Goal: Task Accomplishment & Management: Use online tool/utility

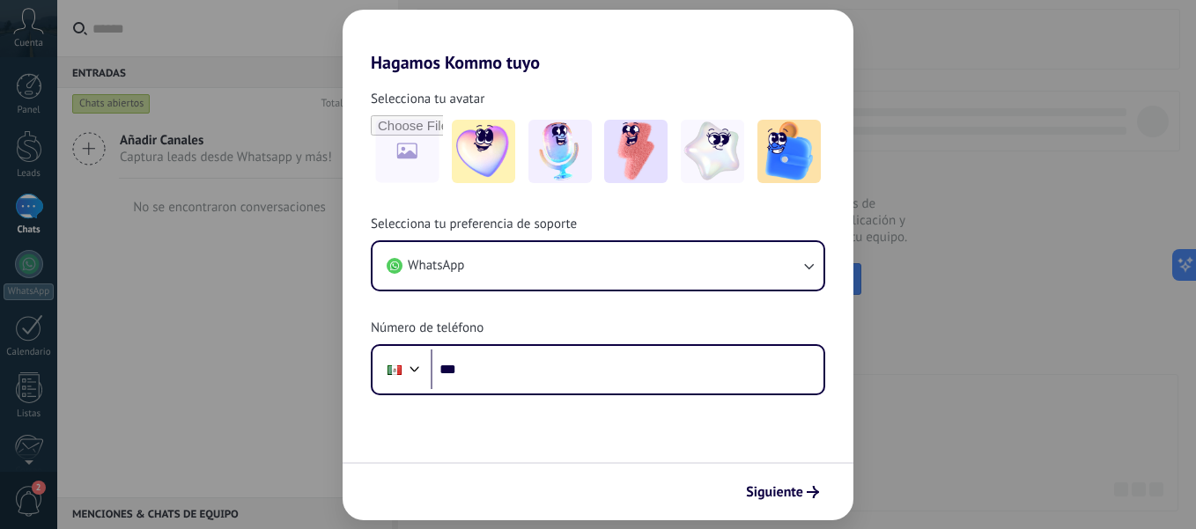
click at [787, 528] on html ".abccls-1,.abccls-2{fill-rule:evenodd}.abccls-2{fill:#fff} .abfcls-1{fill:none}…" at bounding box center [598, 264] width 1196 height 529
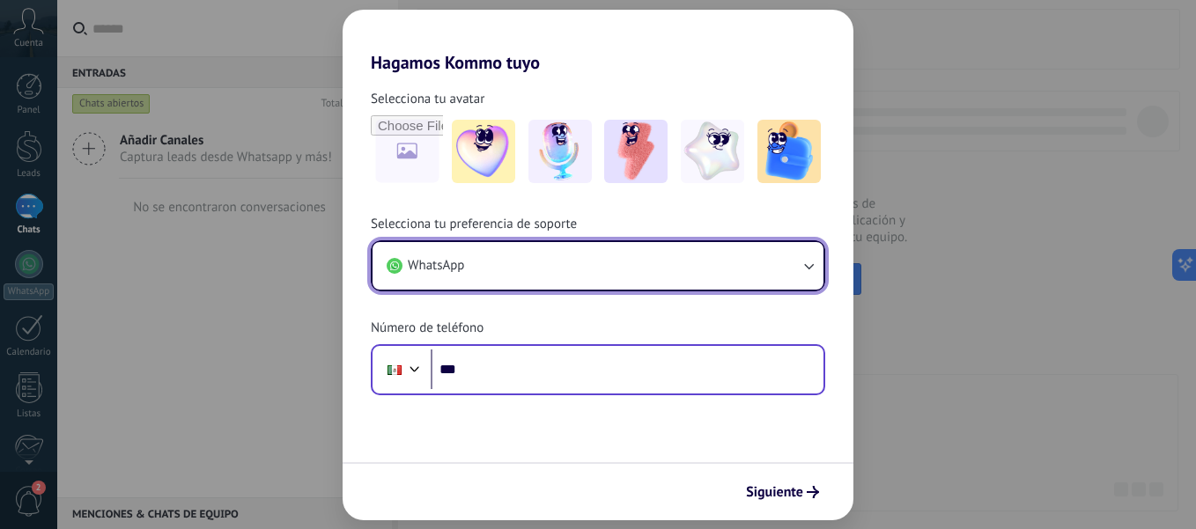
click at [387, 277] on button "WhatsApp" at bounding box center [597, 266] width 451 height 48
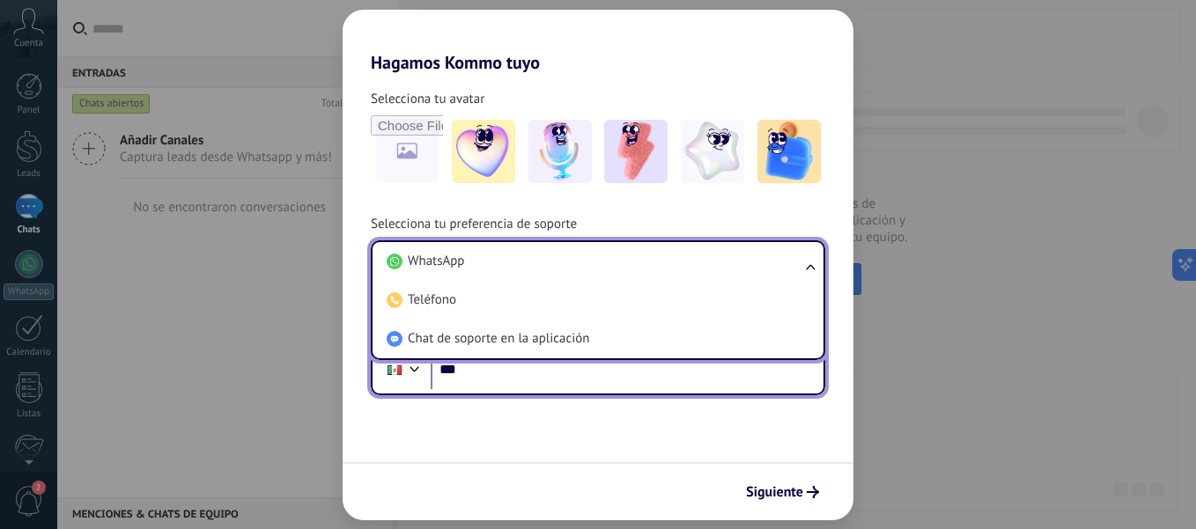
click at [516, 370] on input "***" at bounding box center [627, 370] width 393 height 41
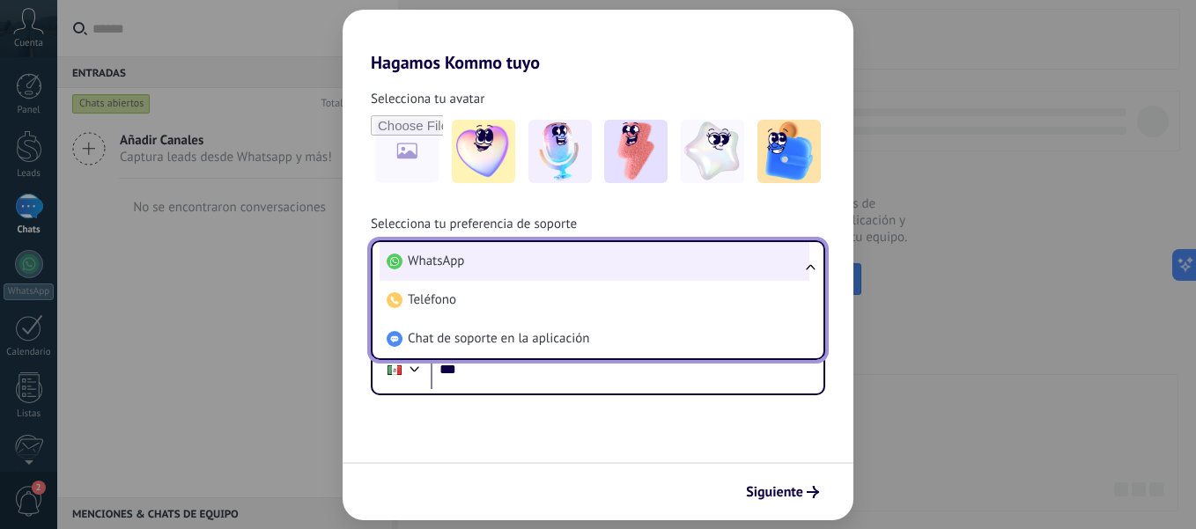
click at [491, 259] on li "WhatsApp" at bounding box center [595, 261] width 430 height 39
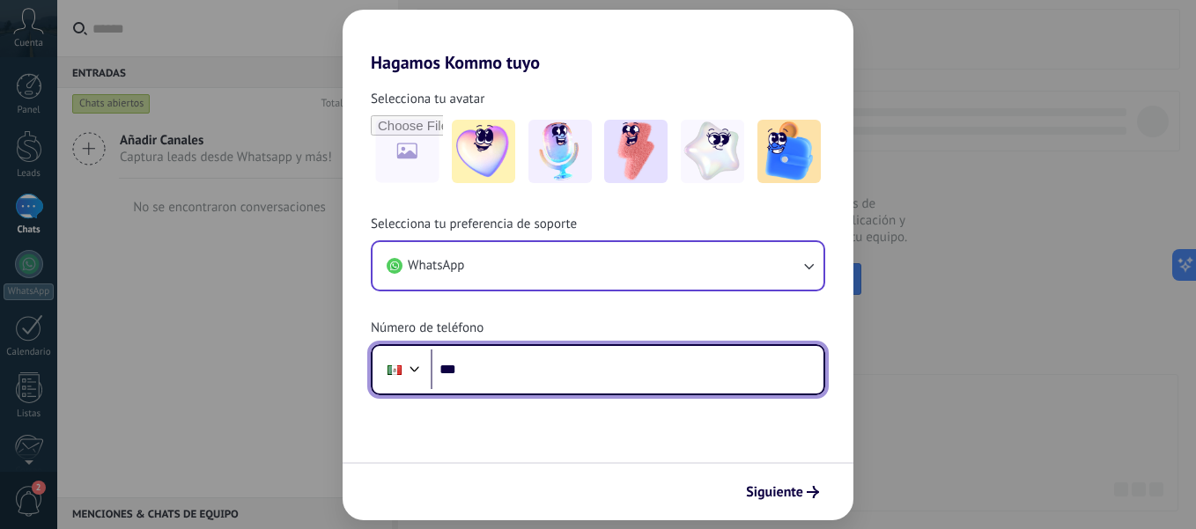
click at [518, 375] on input "***" at bounding box center [627, 370] width 393 height 41
type input "**********"
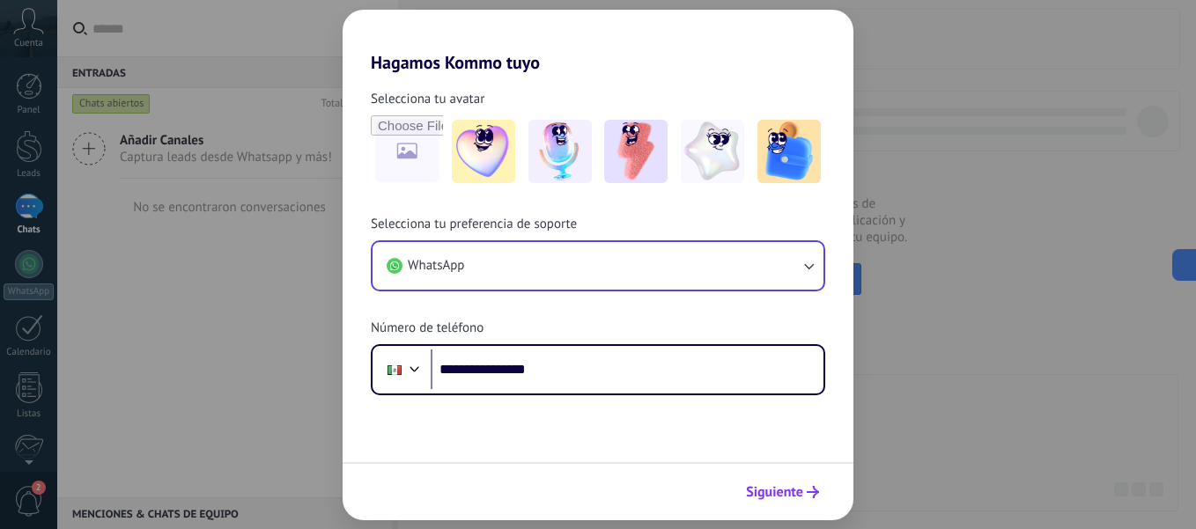
click at [759, 497] on span "Siguiente" at bounding box center [774, 492] width 57 height 12
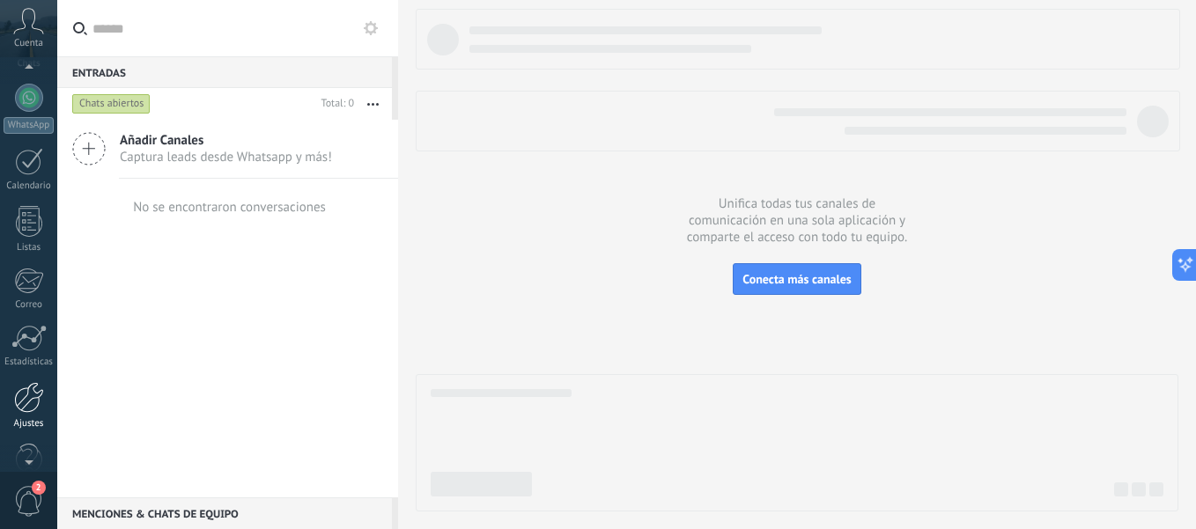
scroll to position [178, 0]
click at [30, 388] on div at bounding box center [29, 386] width 30 height 31
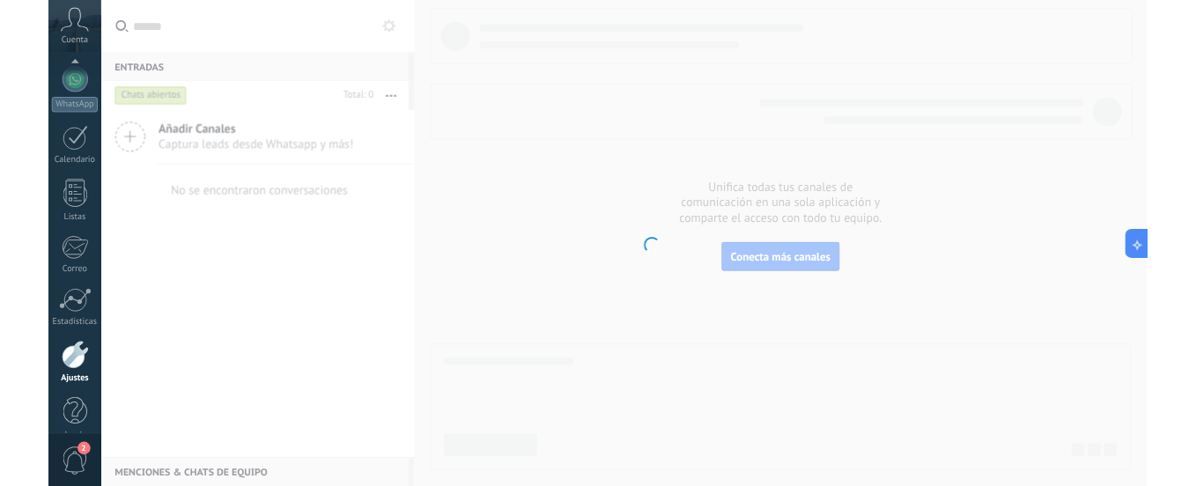
scroll to position [202, 0]
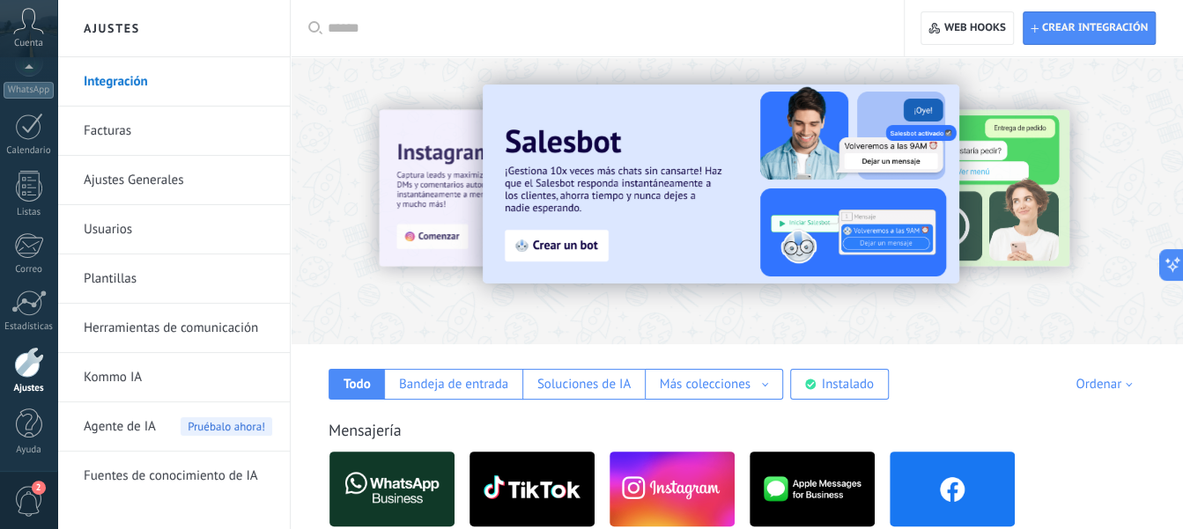
click at [945, 481] on img at bounding box center [951, 488] width 125 height 85
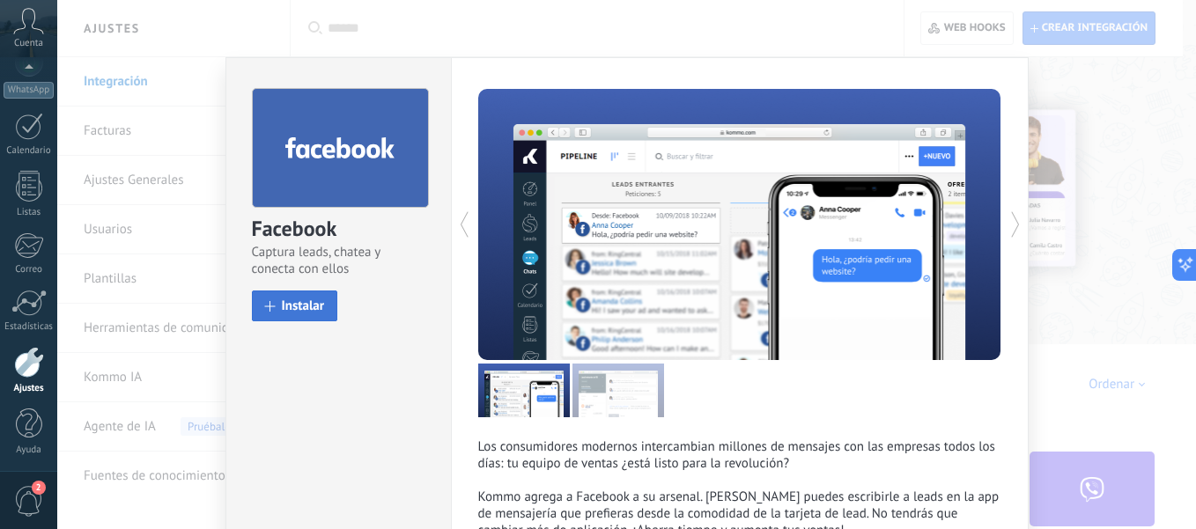
click at [265, 307] on span at bounding box center [270, 306] width 11 height 11
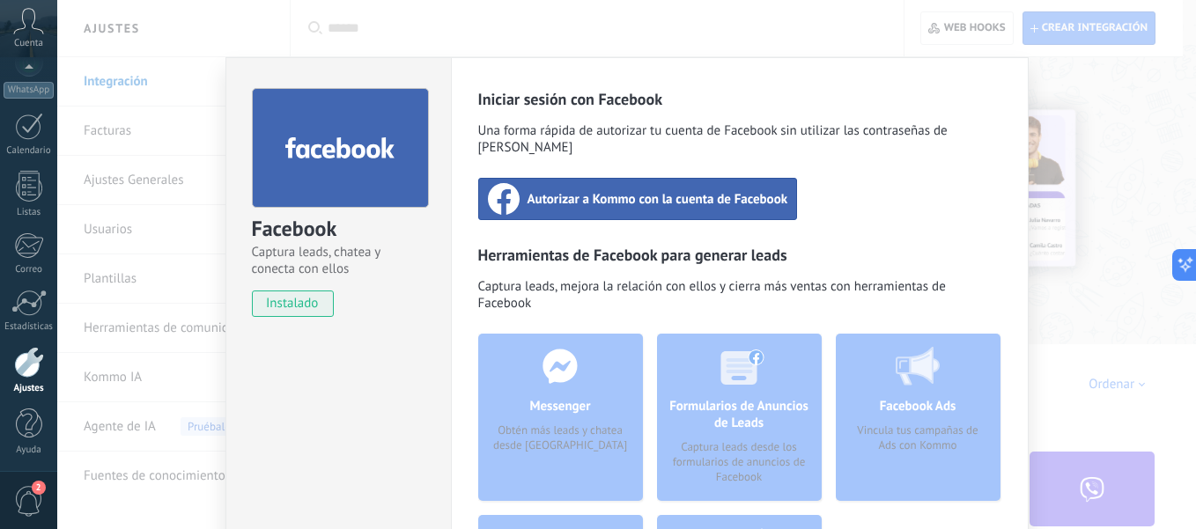
click at [568, 190] on span "Autorizar a Kommo con la cuenta de Facebook" at bounding box center [657, 199] width 261 height 18
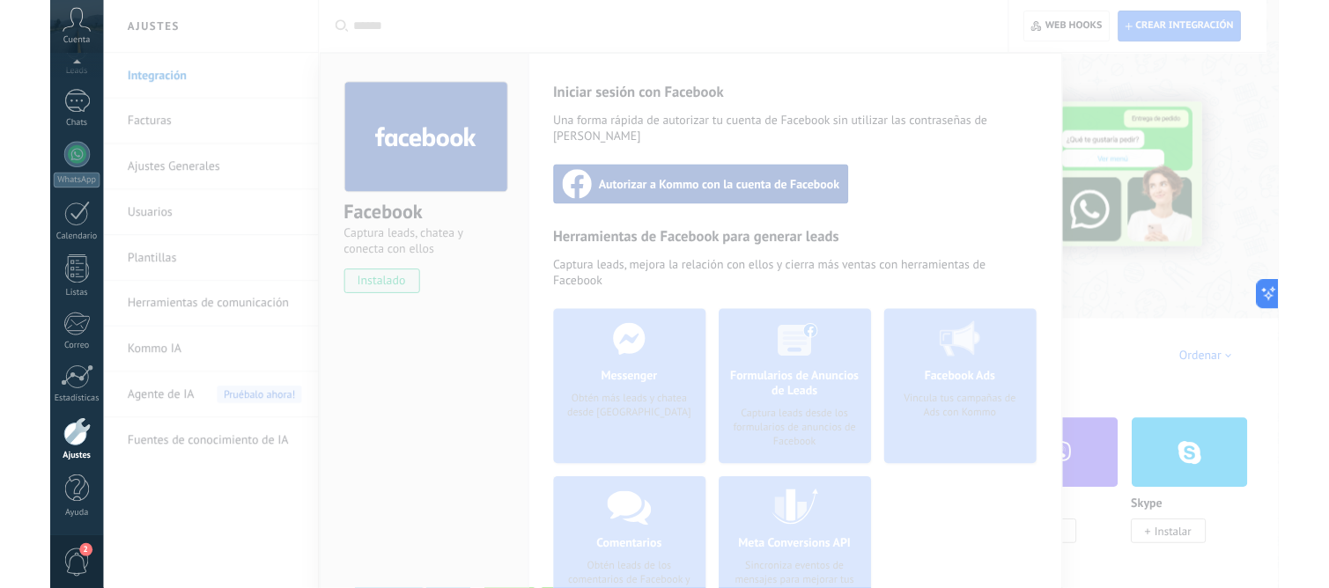
scroll to position [97, 0]
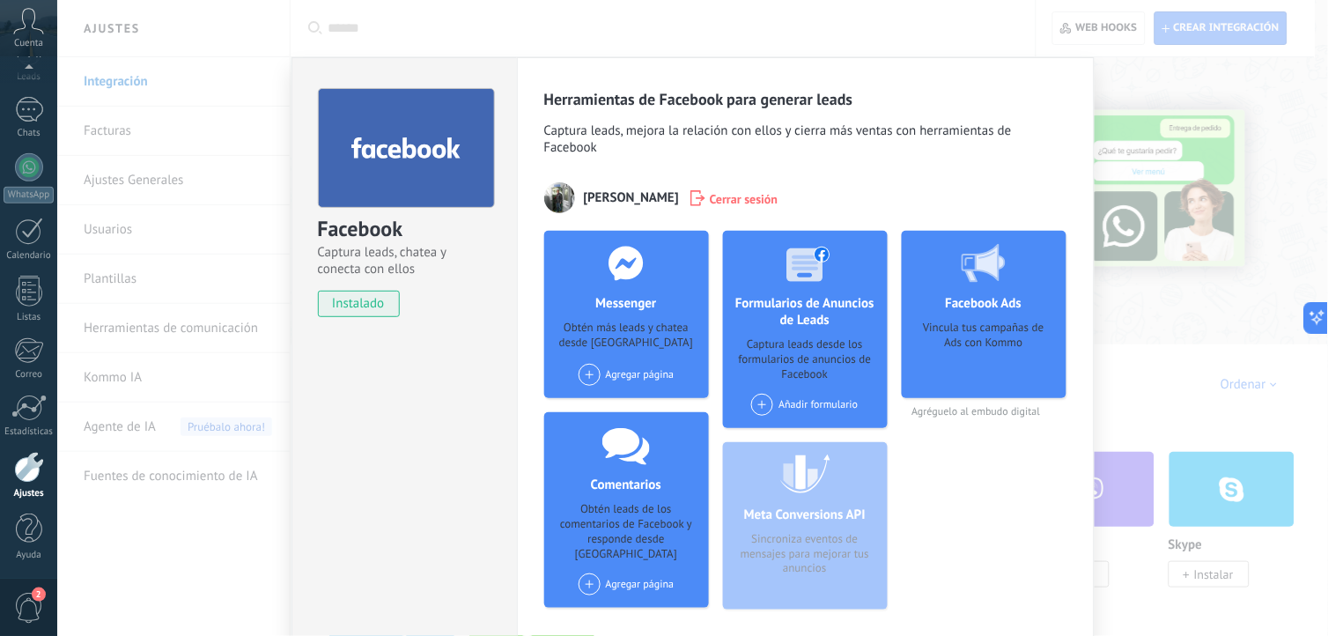
drag, startPoint x: 1138, startPoint y: 3, endPoint x: 635, endPoint y: 32, distance: 503.7
click at [635, 32] on div "Facebook Captura leads, chatea y conecta con ellos instalado Desinstalar Herram…" at bounding box center [692, 318] width 1271 height 636
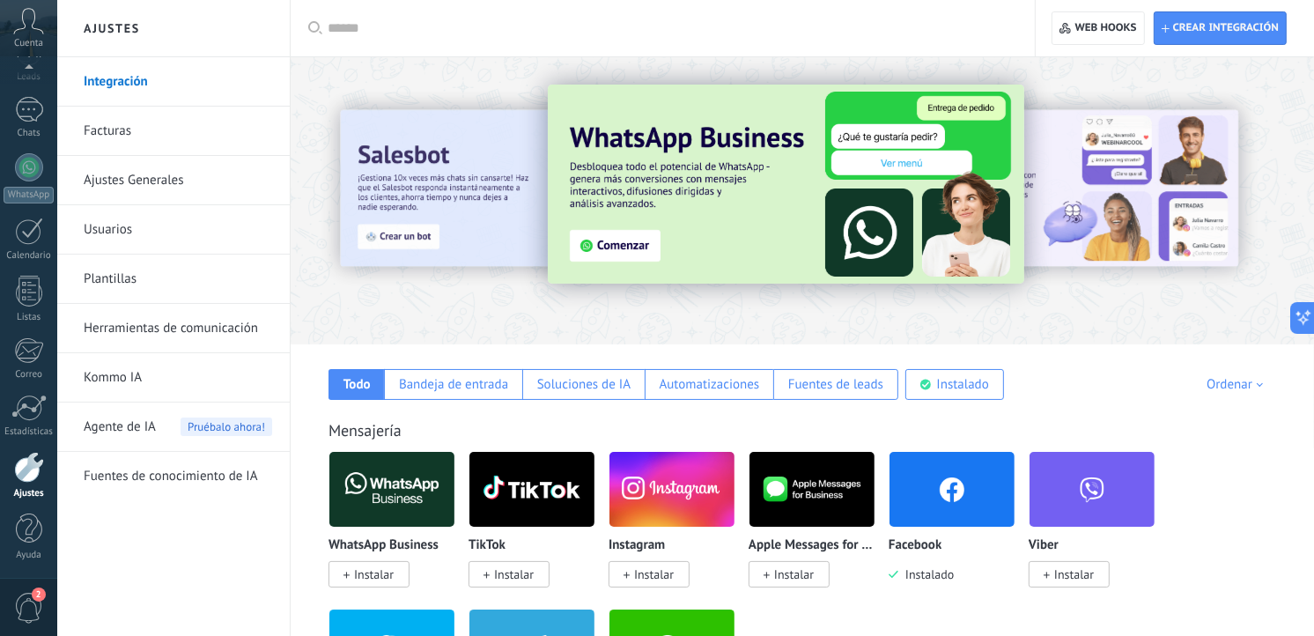
click at [411, 491] on img at bounding box center [391, 488] width 125 height 85
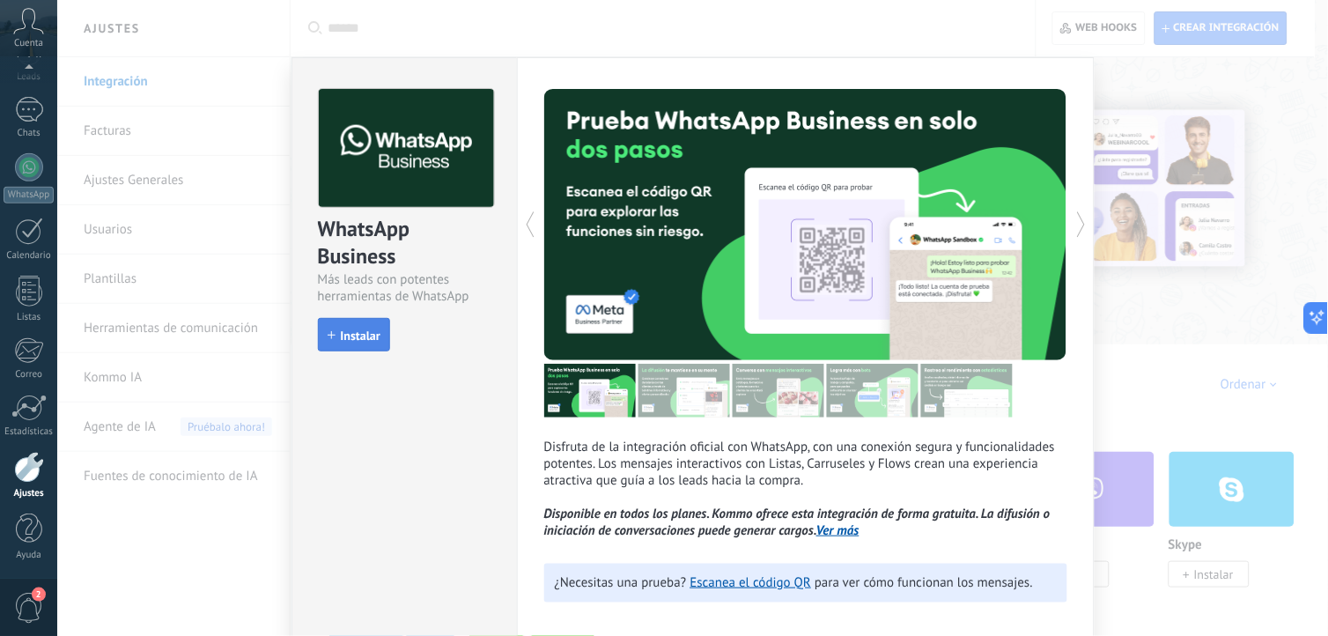
click at [352, 343] on button "Instalar" at bounding box center [354, 334] width 72 height 33
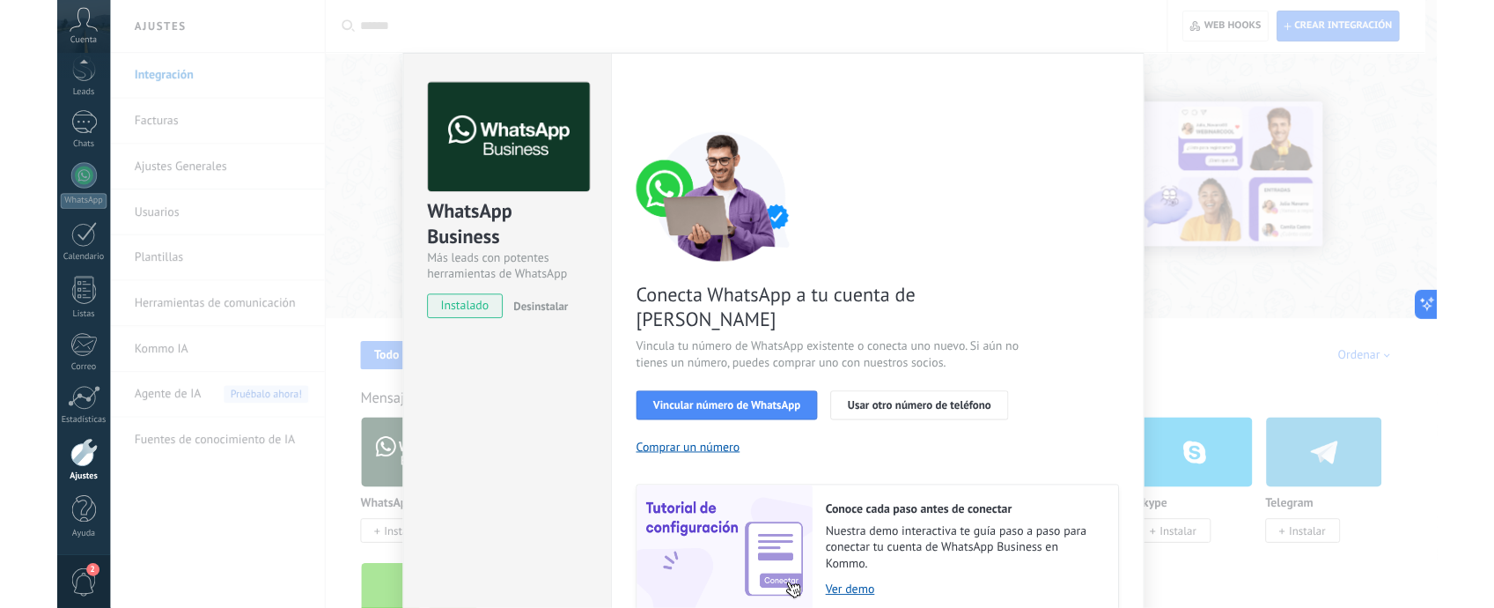
scroll to position [74, 0]
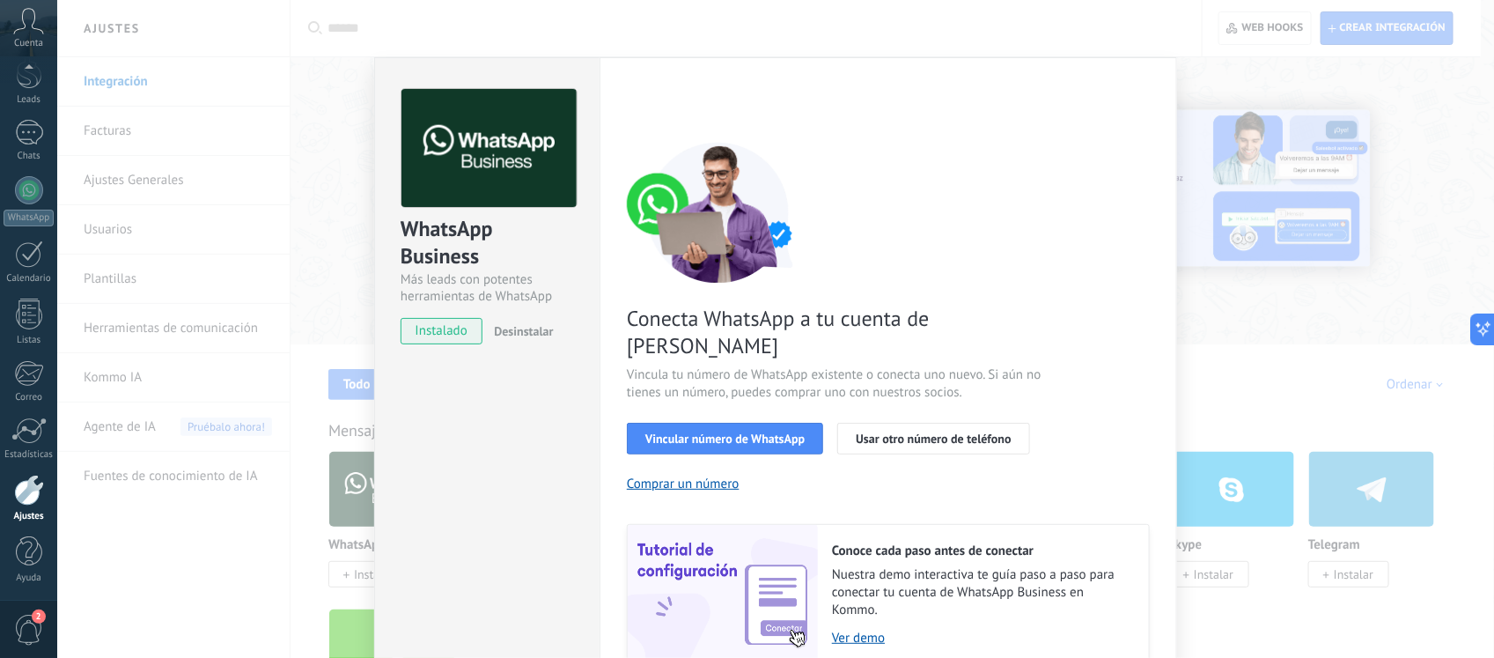
drag, startPoint x: 1131, startPoint y: 21, endPoint x: 835, endPoint y: 27, distance: 295.9
click at [835, 27] on div "WhatsApp Business Más leads con potentes herramientas de WhatsApp instalado Des…" at bounding box center [775, 329] width 1437 height 658
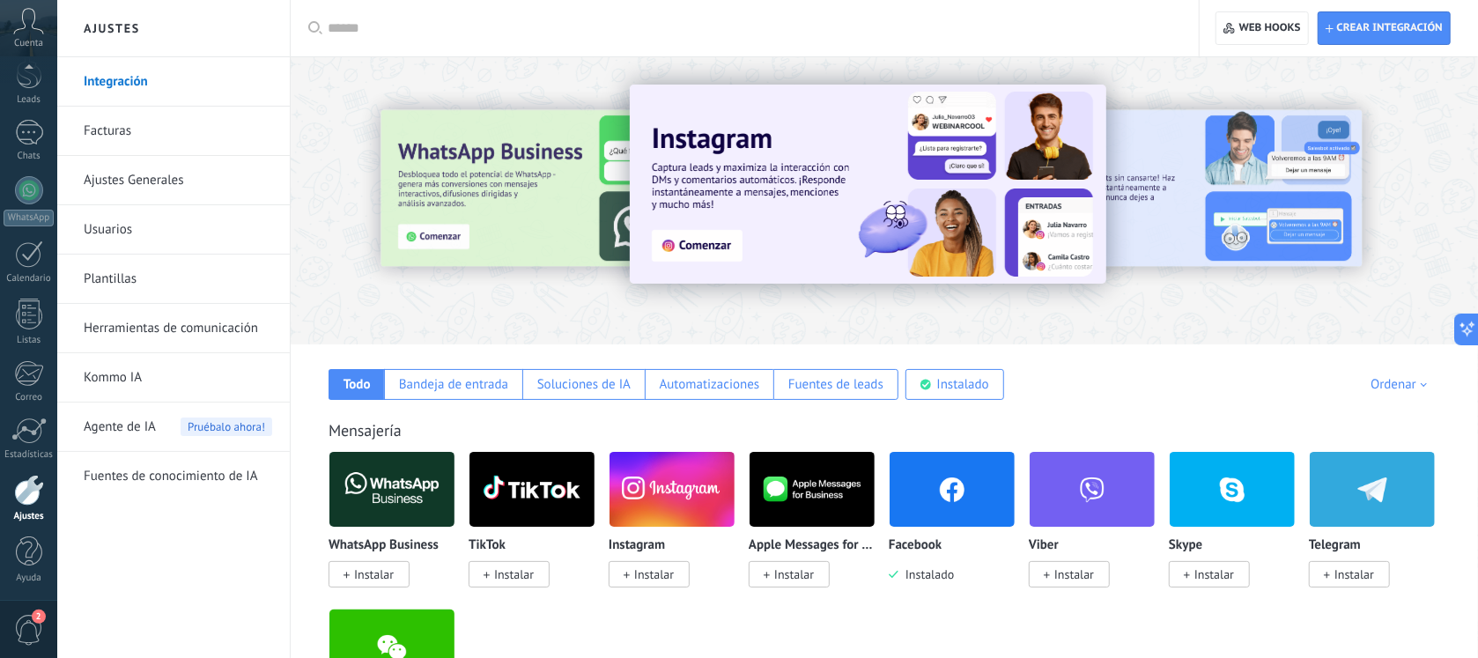
click at [958, 481] on img at bounding box center [951, 488] width 125 height 85
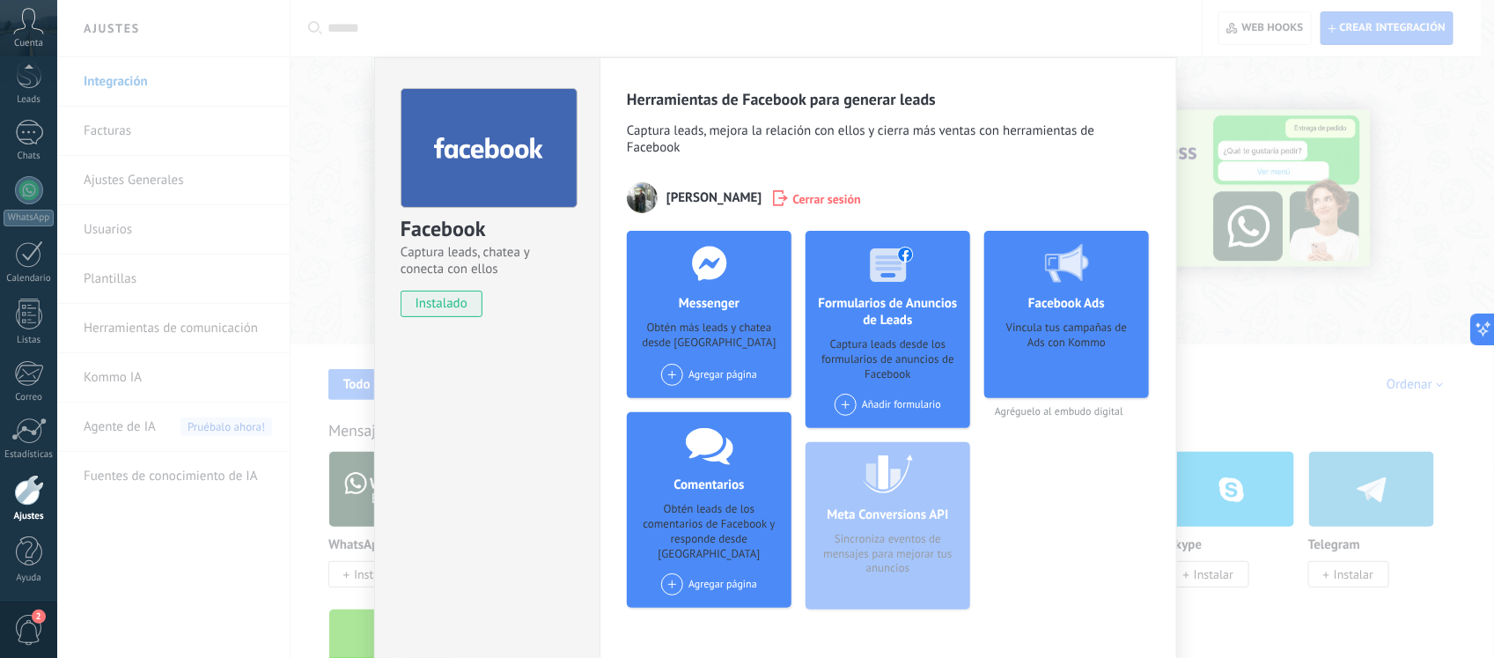
click at [702, 367] on div "Agregar página" at bounding box center [709, 375] width 96 height 22
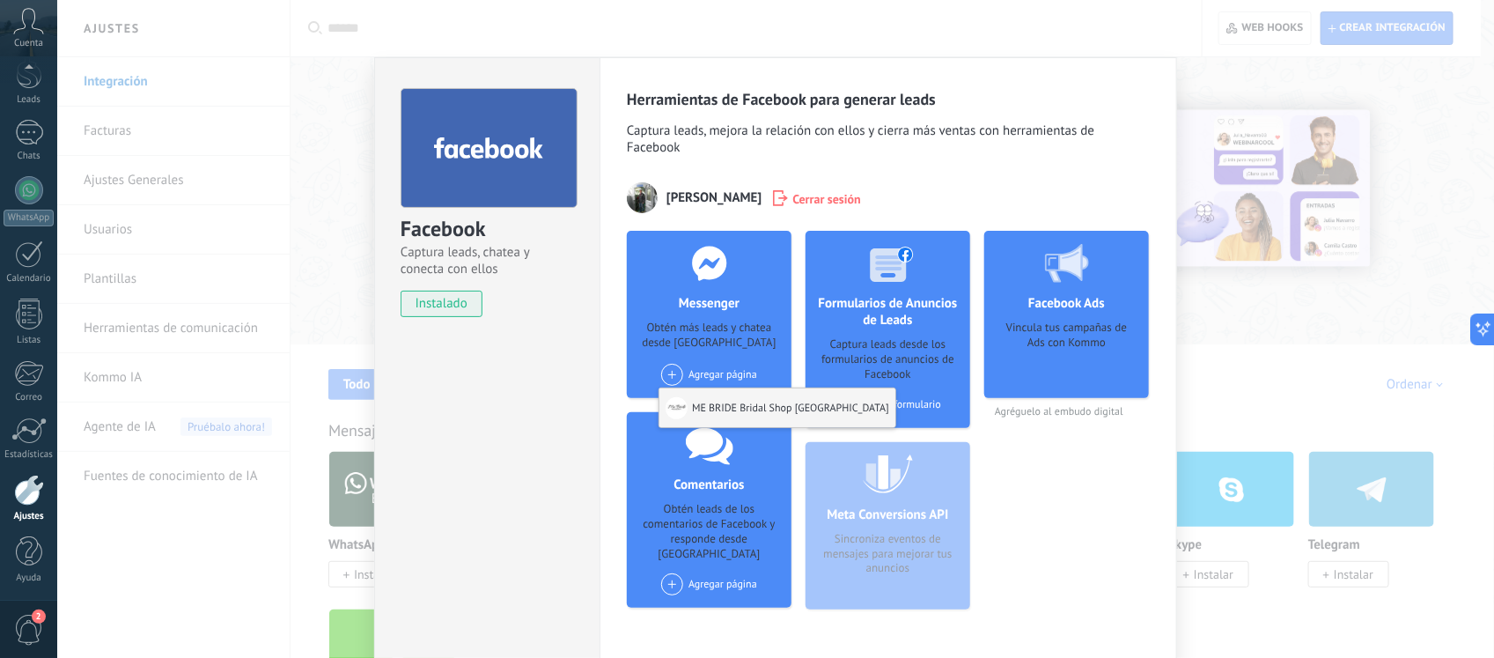
click at [709, 408] on div "ME BRIDE Bridal Shop México" at bounding box center [778, 407] width 236 height 39
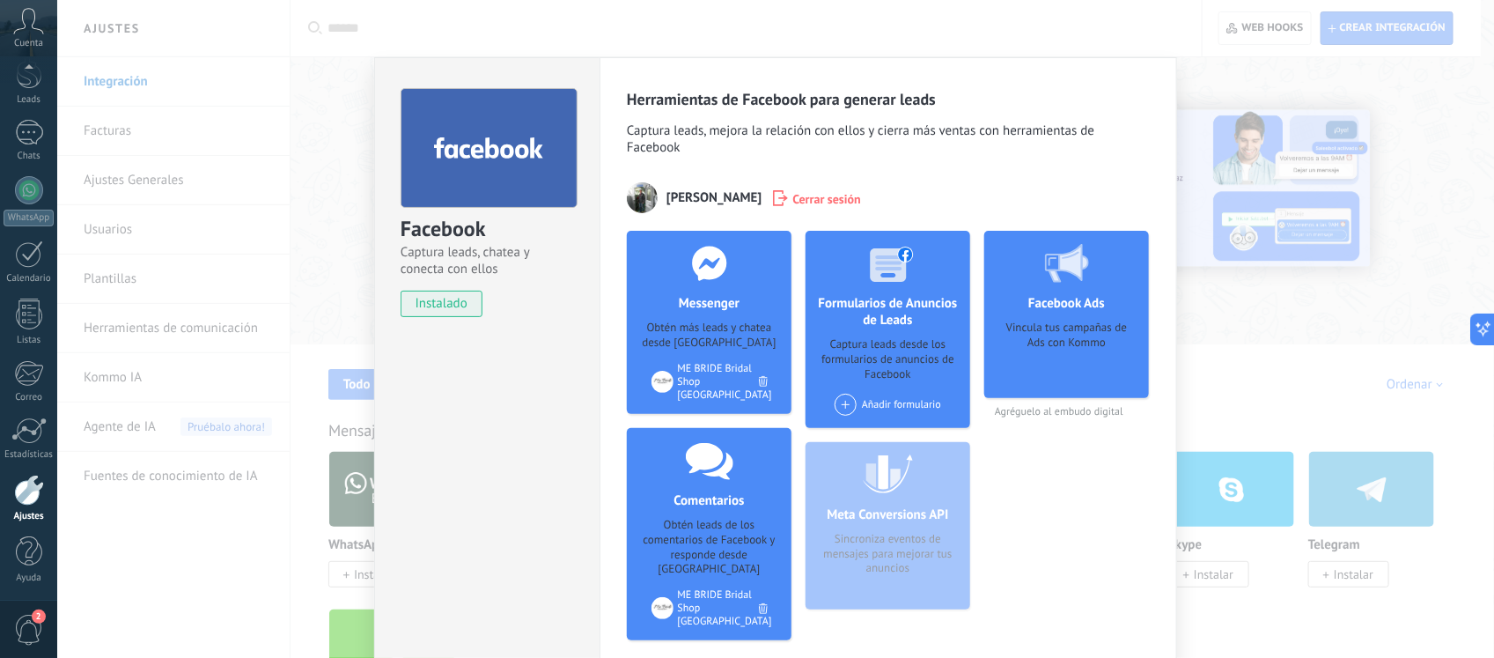
click at [311, 188] on div "Facebook Captura leads, chatea y conecta con ellos instalado Desinstalar Herram…" at bounding box center [775, 329] width 1437 height 658
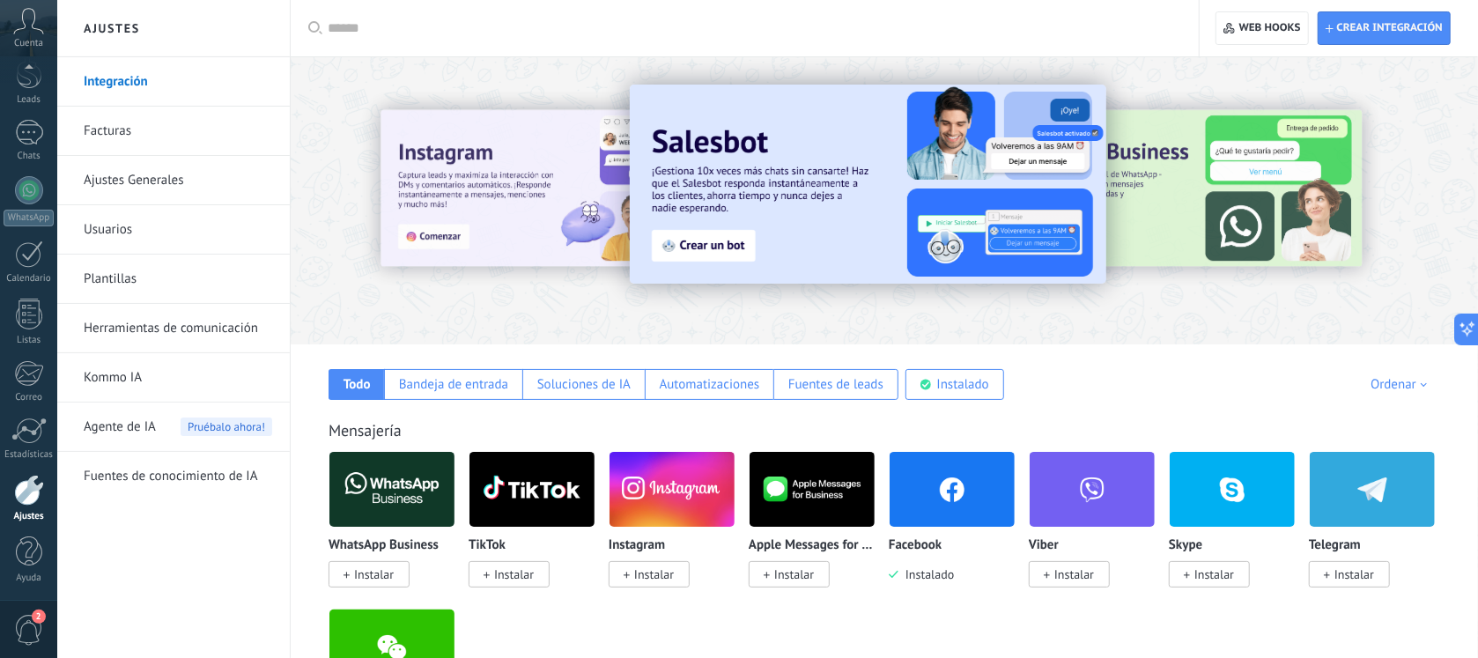
click at [656, 528] on span "Instalar" at bounding box center [654, 574] width 40 height 16
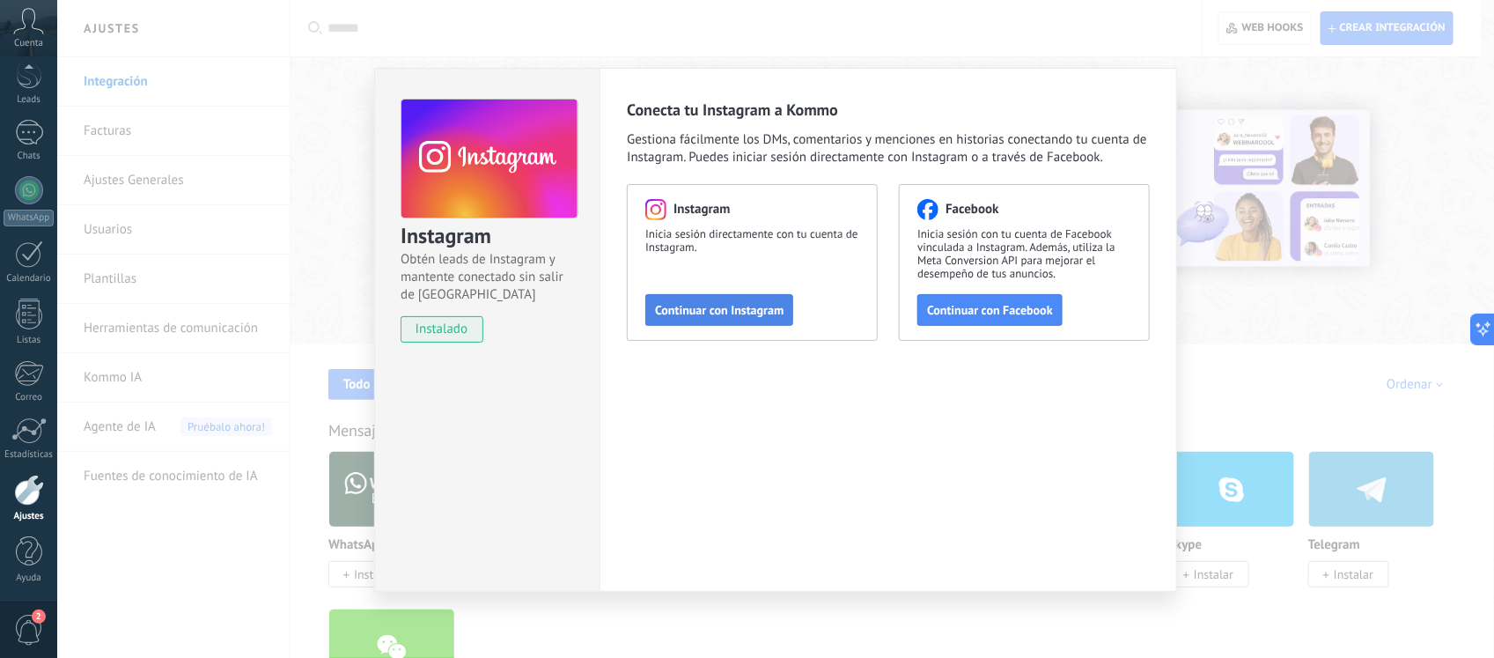
click at [714, 308] on span "Continuar con Instagram" at bounding box center [719, 310] width 129 height 12
click at [1006, 314] on span "Continuar con Facebook" at bounding box center [990, 310] width 126 height 12
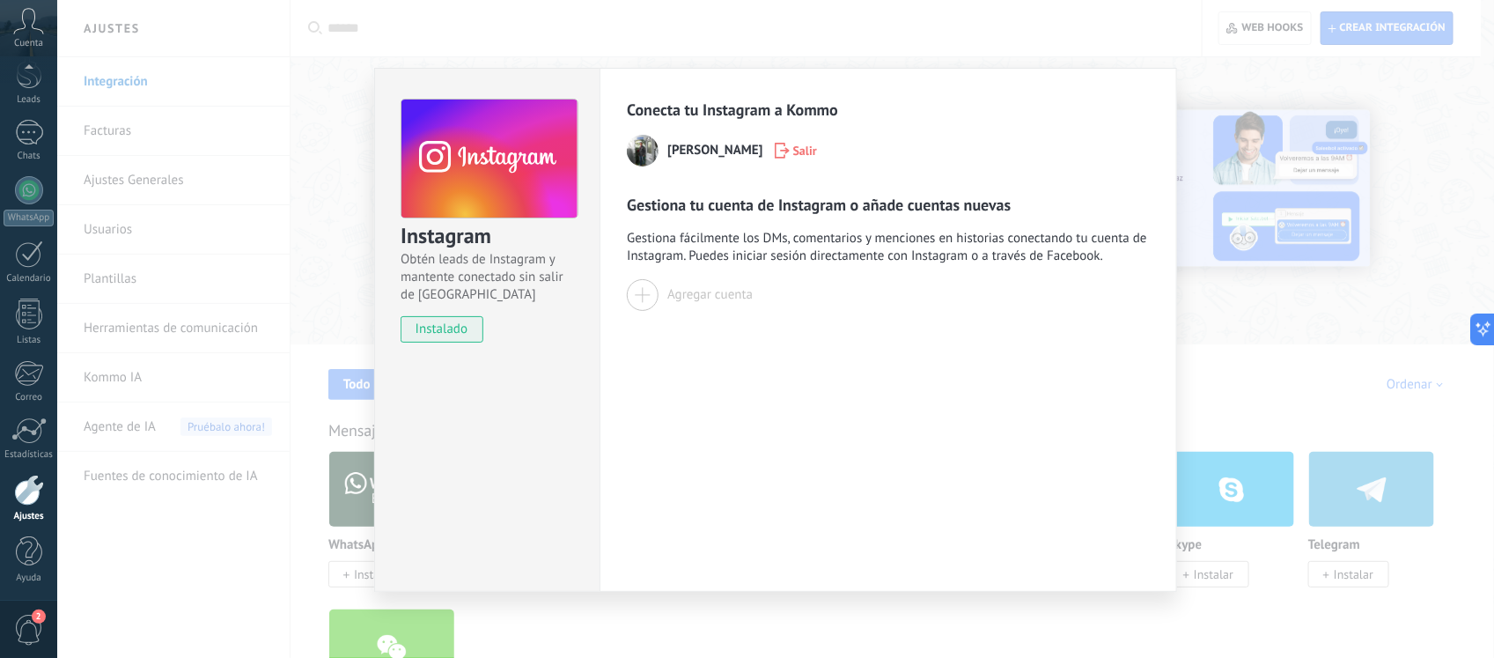
click at [649, 296] on div at bounding box center [643, 295] width 32 height 32
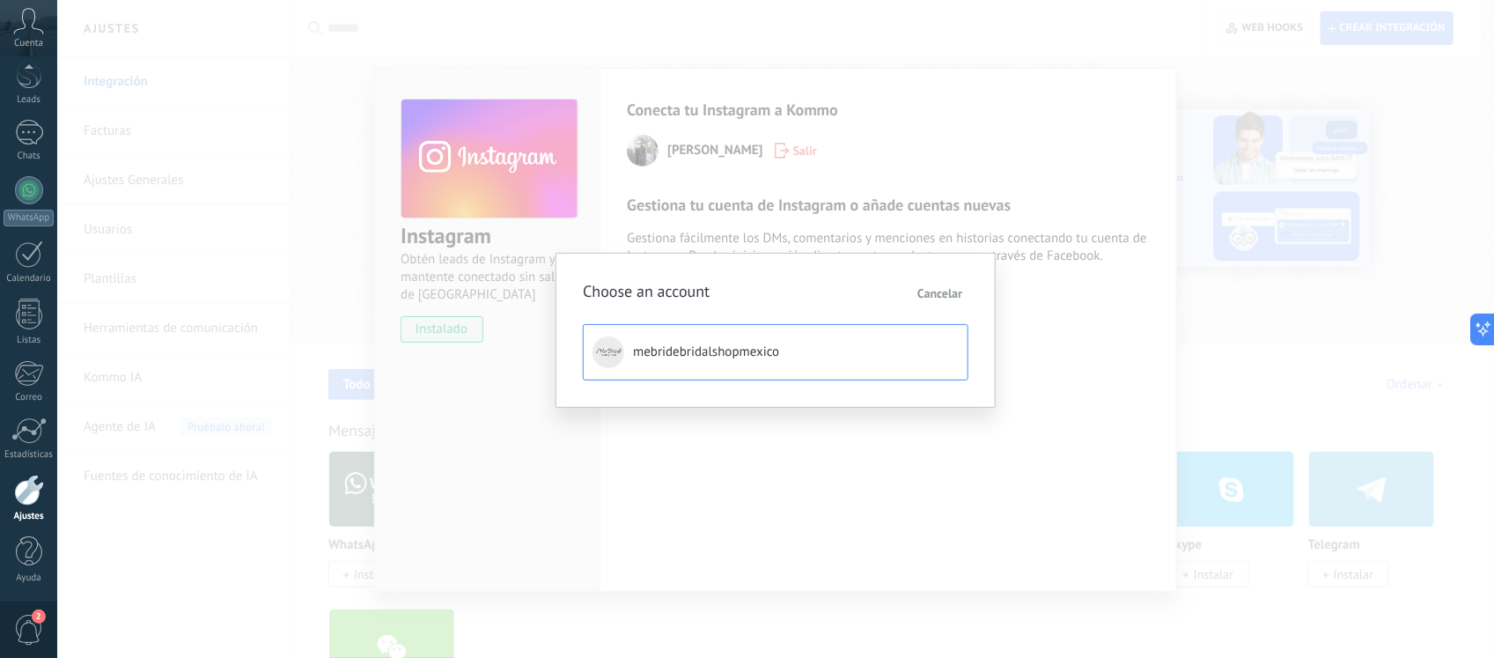
click at [713, 355] on span "mebridebridalshopmexico" at bounding box center [706, 352] width 146 height 18
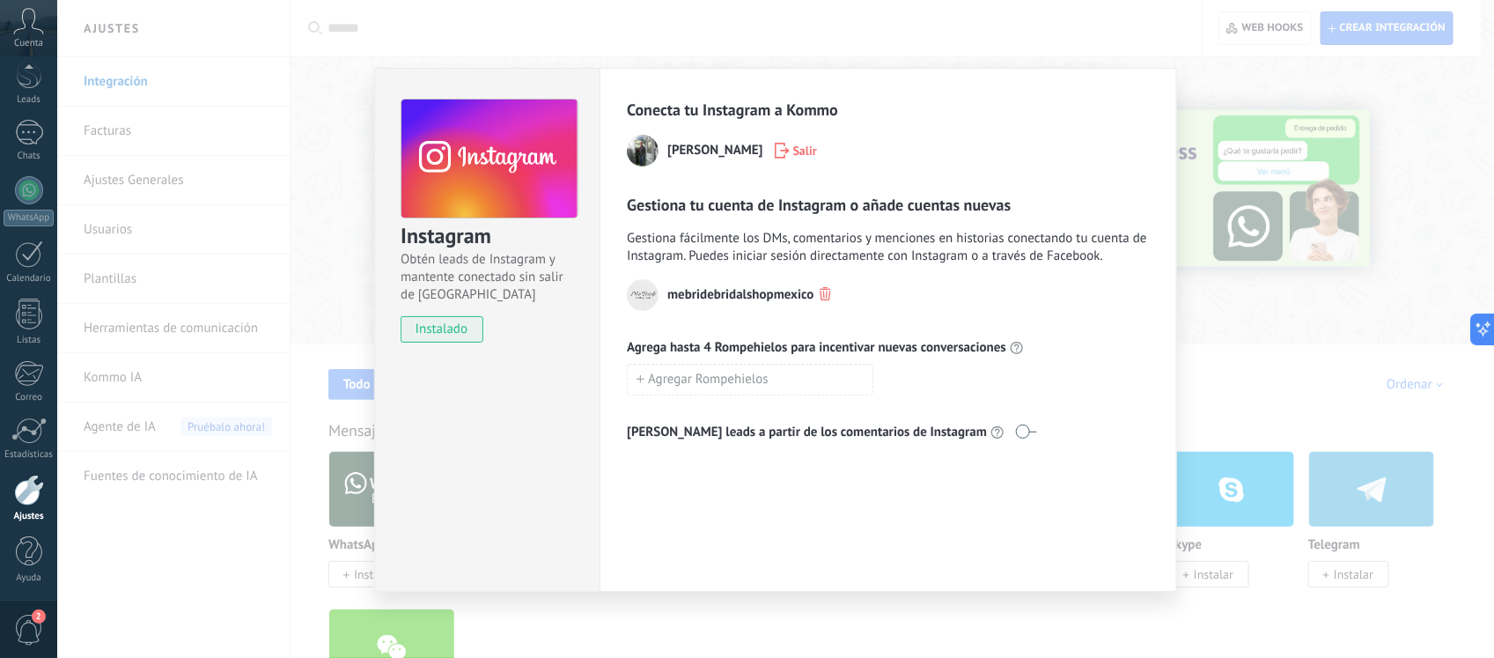
click at [1182, 77] on div "Instagram Obtén leads de Instagram y mantente conectado sin salir de Kommo inst…" at bounding box center [775, 329] width 1437 height 658
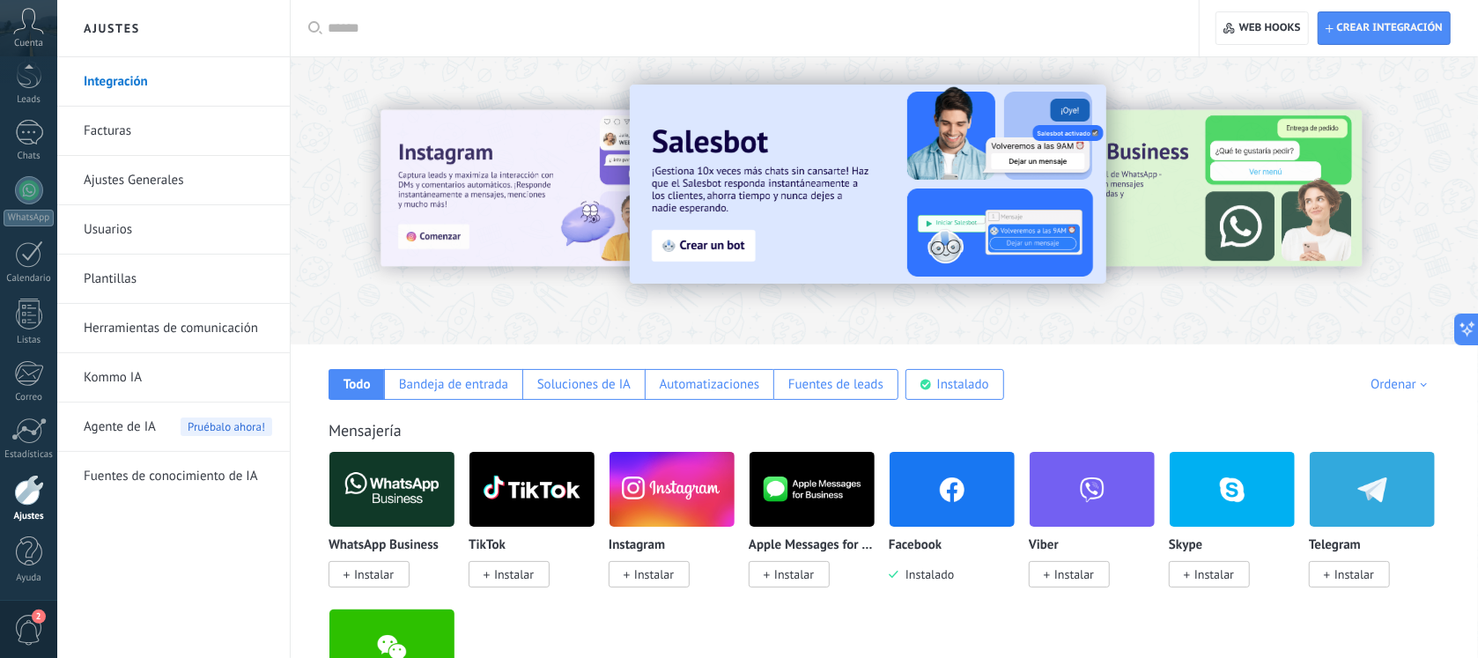
click at [365, 528] on span "Instalar" at bounding box center [374, 574] width 40 height 16
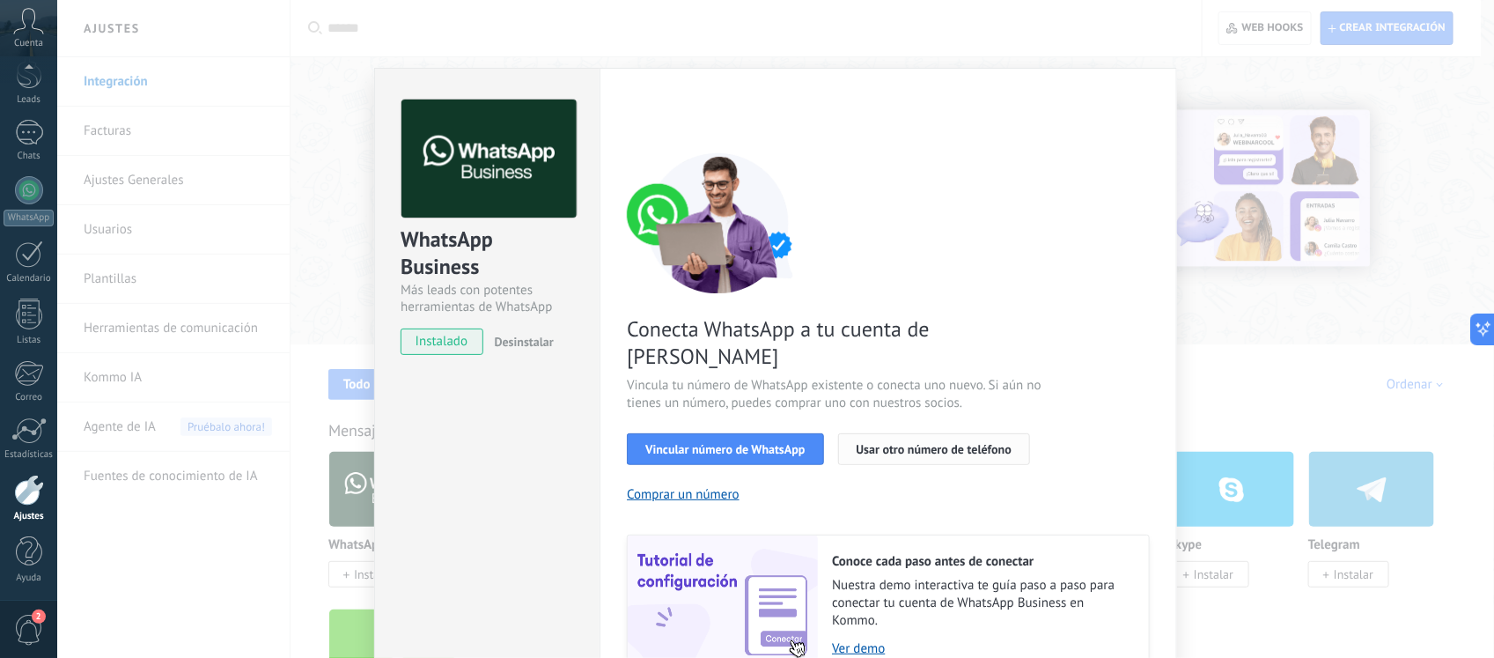
click at [923, 443] on span "Usar otro número de teléfono" at bounding box center [934, 449] width 155 height 12
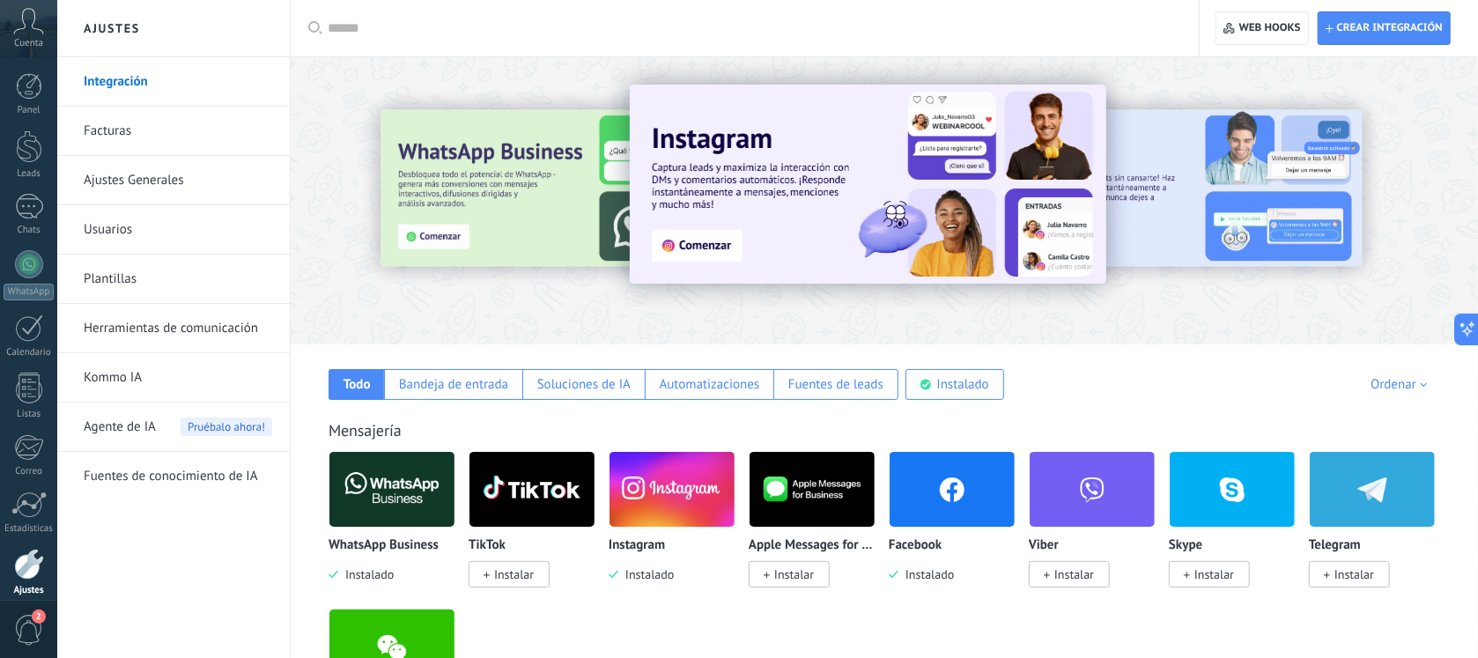
click at [411, 500] on img at bounding box center [391, 488] width 125 height 85
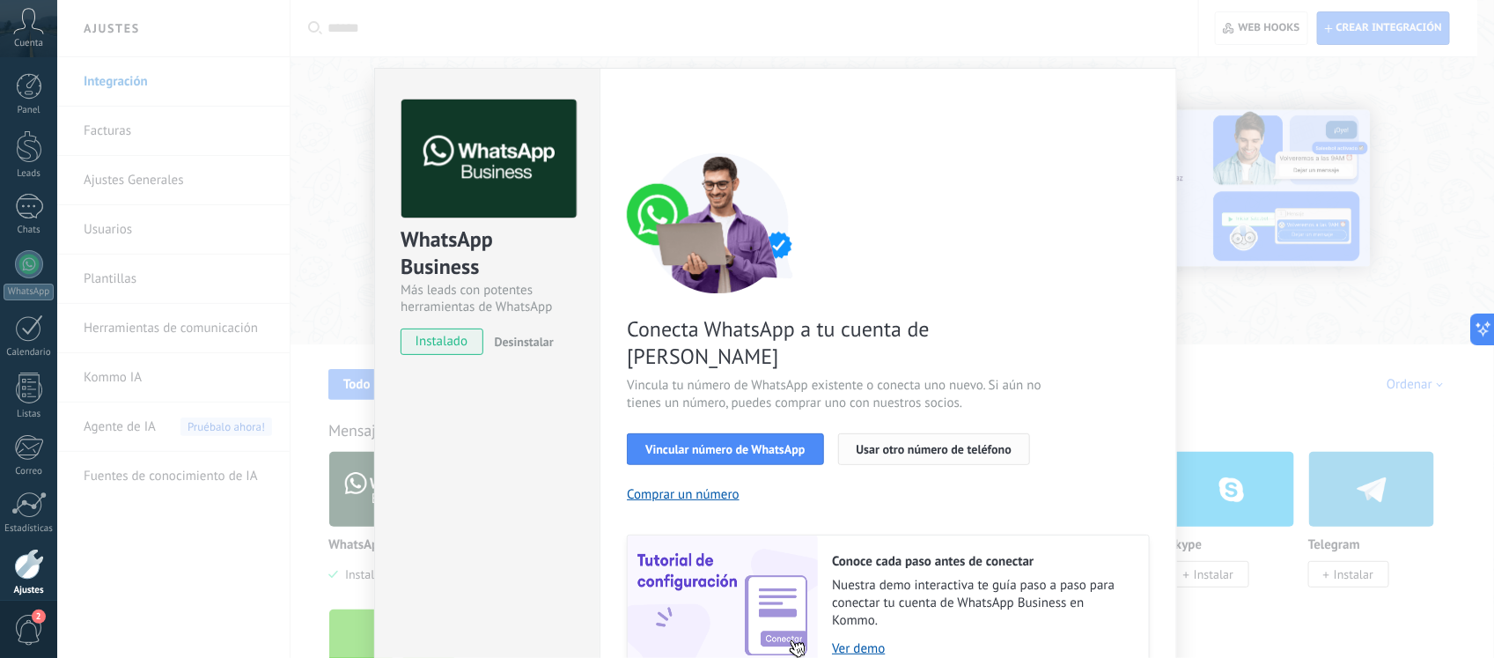
click at [905, 443] on span "Usar otro número de teléfono" at bounding box center [934, 449] width 155 height 12
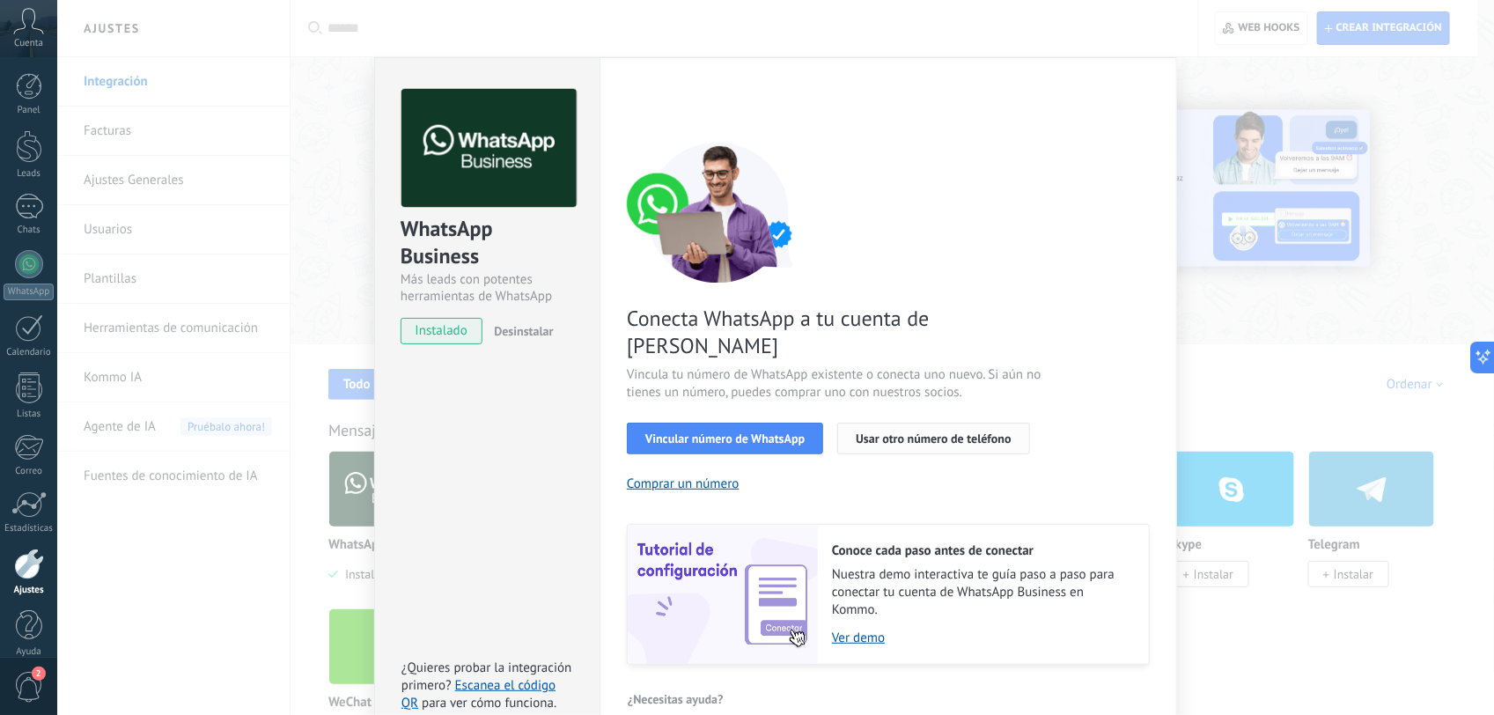
click at [892, 432] on span "Usar otro número de teléfono" at bounding box center [933, 438] width 155 height 12
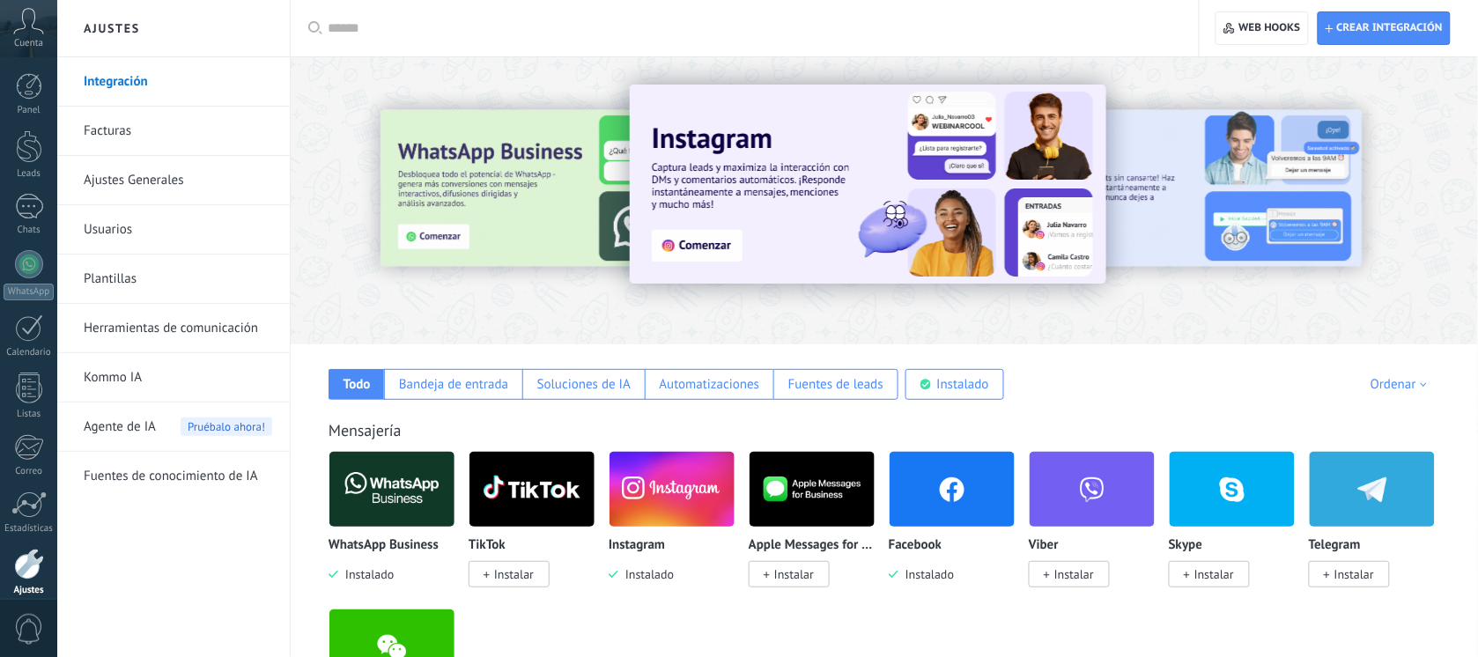
drag, startPoint x: 636, startPoint y: 321, endPoint x: 389, endPoint y: 495, distance: 301.5
click at [389, 495] on img at bounding box center [391, 488] width 125 height 85
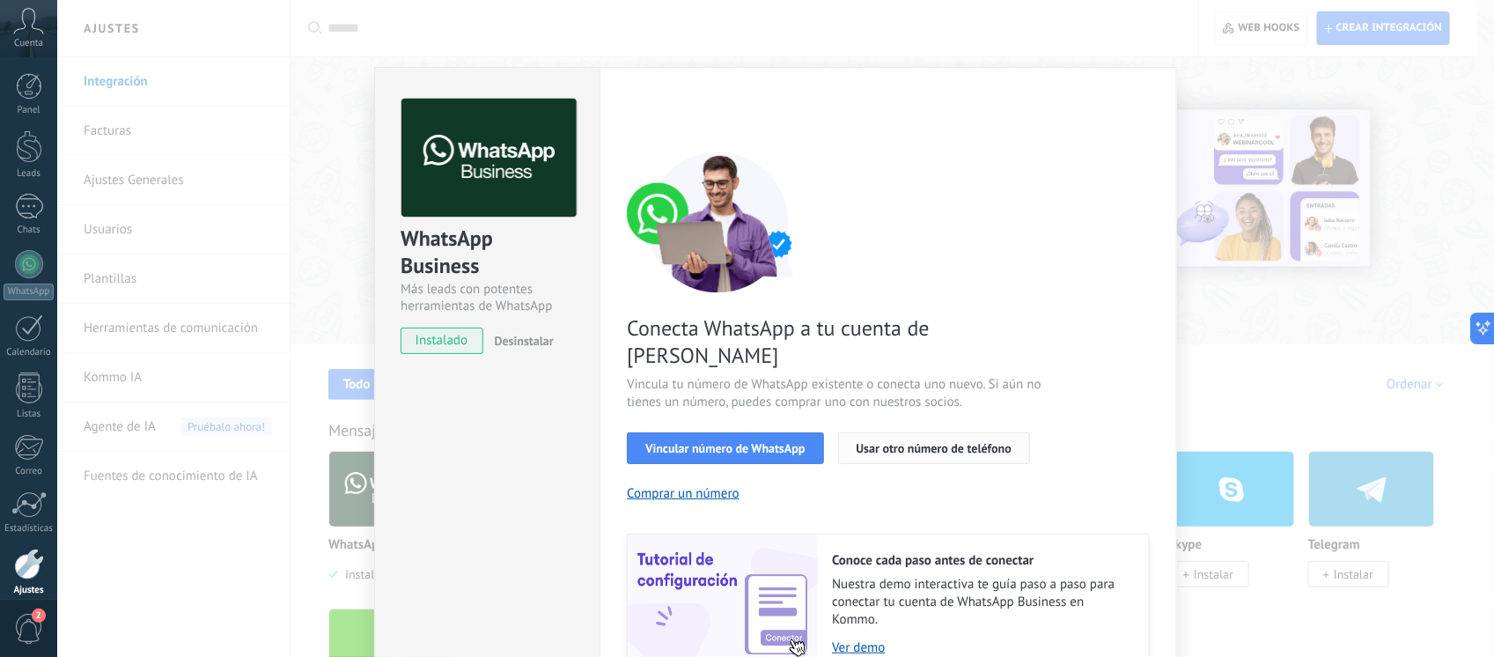
click at [930, 442] on span "Usar otro número de teléfono" at bounding box center [934, 448] width 155 height 12
